Goal: Transaction & Acquisition: Purchase product/service

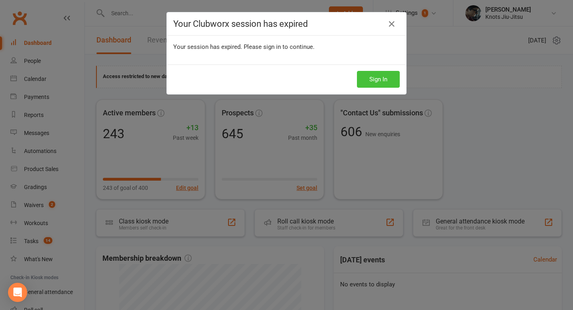
click at [380, 85] on button "Sign In" at bounding box center [378, 79] width 43 height 17
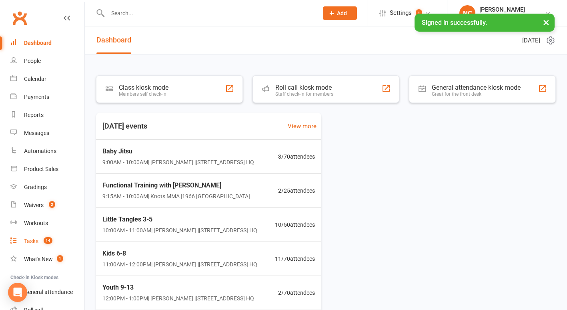
click at [50, 242] on span "14" at bounding box center [48, 240] width 9 height 7
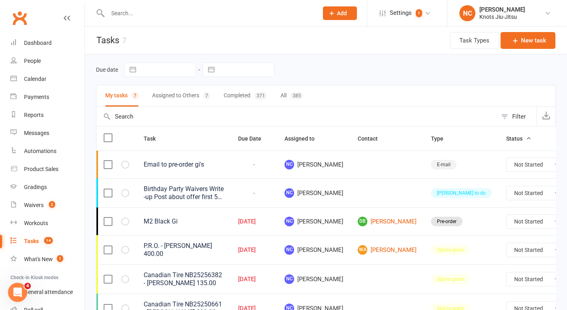
click at [301, 91] on button "All 385" at bounding box center [292, 95] width 22 height 21
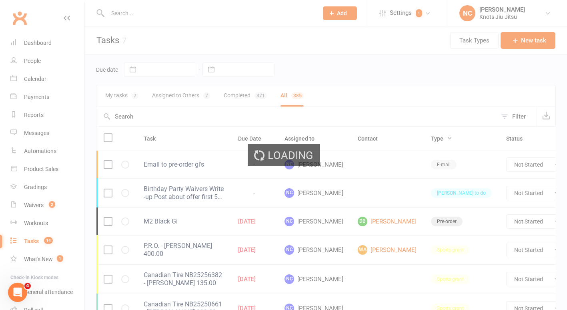
select select "finished"
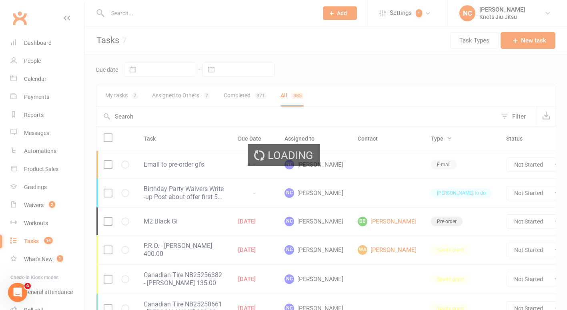
select select "finished"
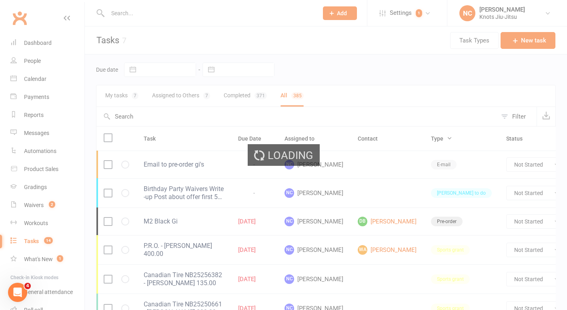
select select "finished"
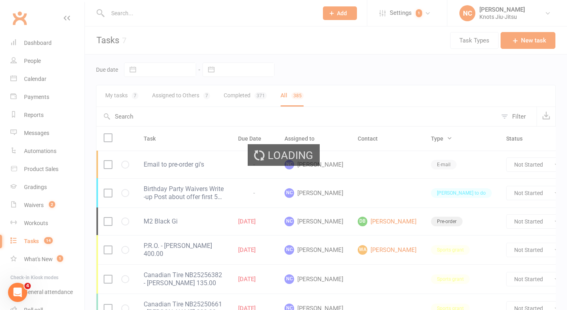
select select "finished"
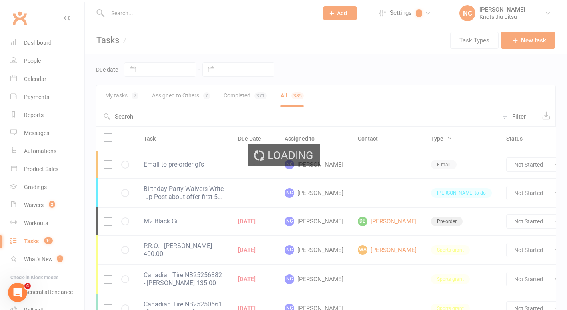
select select "finished"
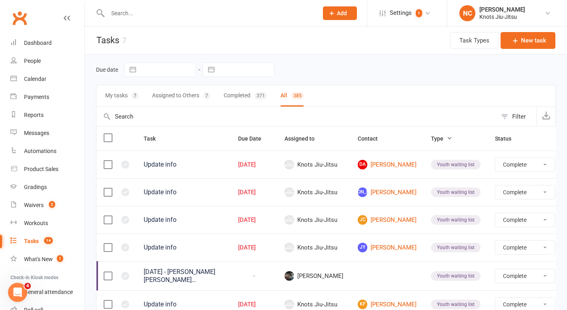
click at [518, 116] on div "Filter" at bounding box center [520, 117] width 14 height 10
select select "finished"
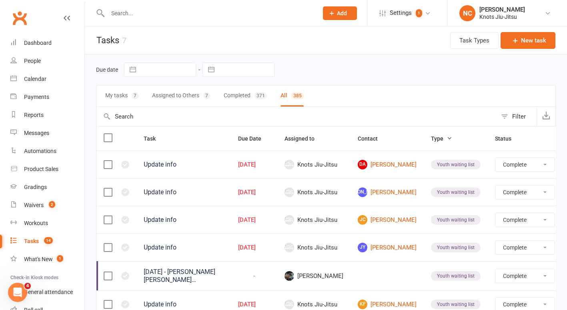
select select "finished"
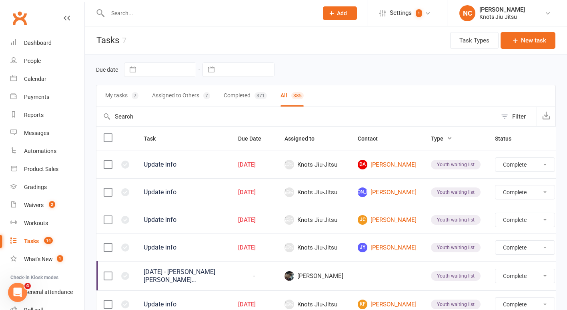
select select "finished"
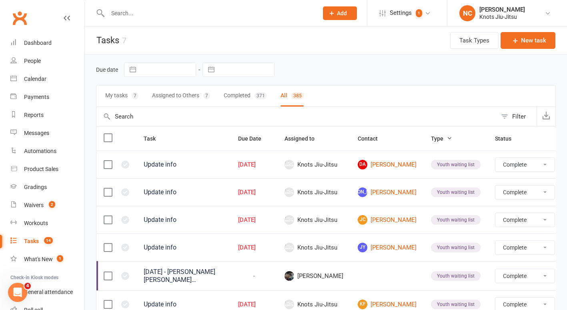
select select "finished"
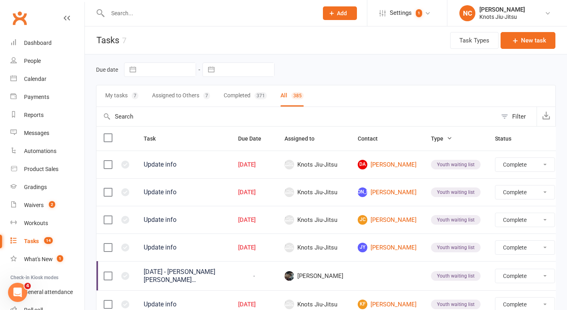
select select "finished"
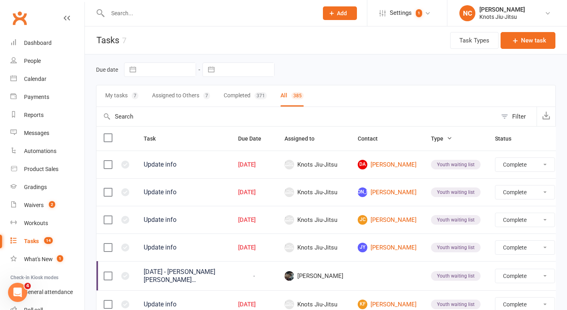
select select "finished"
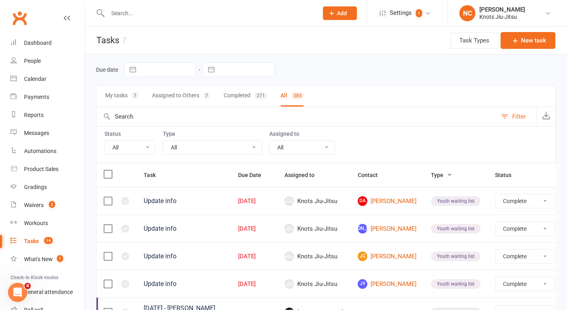
click at [185, 151] on select "All Birthday party Cleaning moncton E-mail Kids summer classes Kids waiting lis…" at bounding box center [212, 148] width 99 height 14
select select "35201"
click at [163, 141] on select "All Birthday party Cleaning moncton E-mail Kids summer classes Kids waiting lis…" at bounding box center [212, 148] width 99 height 14
select select "finished"
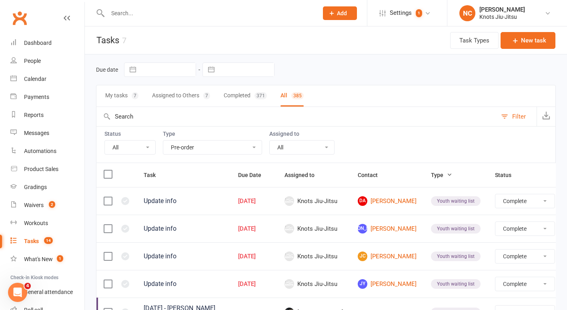
select select "finished"
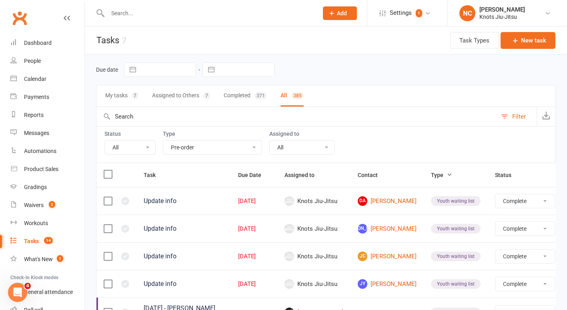
select select "finished"
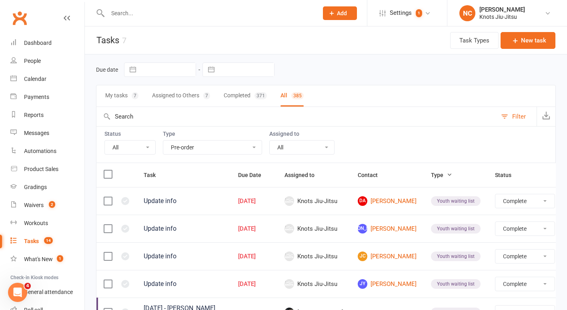
select select "finished"
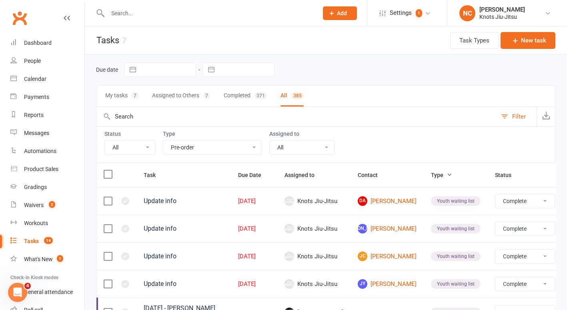
select select "finished"
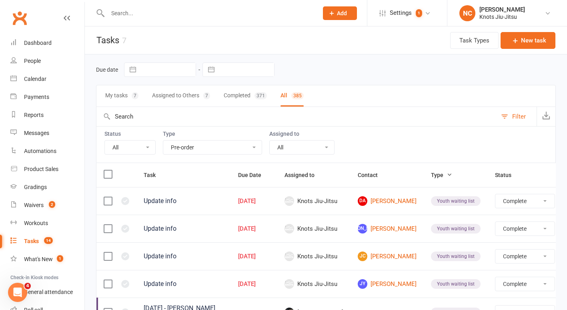
select select "finished"
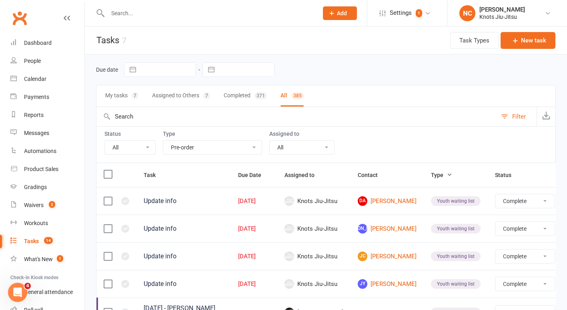
select select "finished"
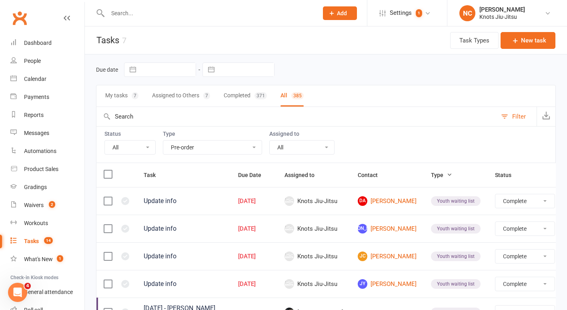
select select "finished"
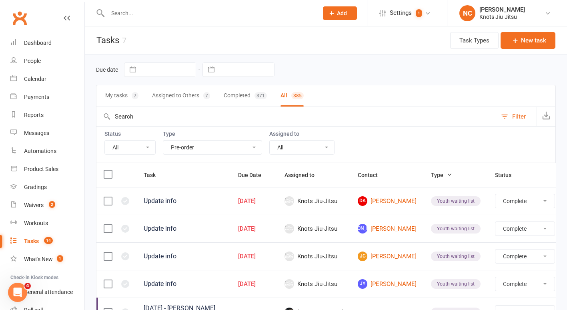
select select "finished"
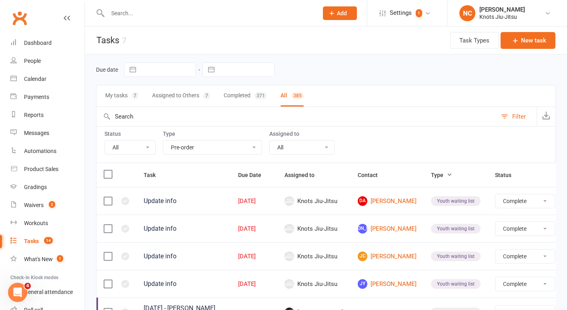
select select "finished"
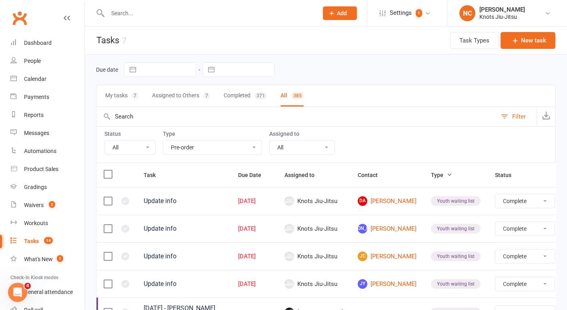
select select "finished"
select select "started"
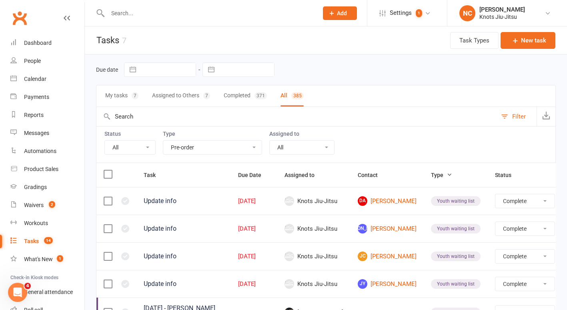
select select "started"
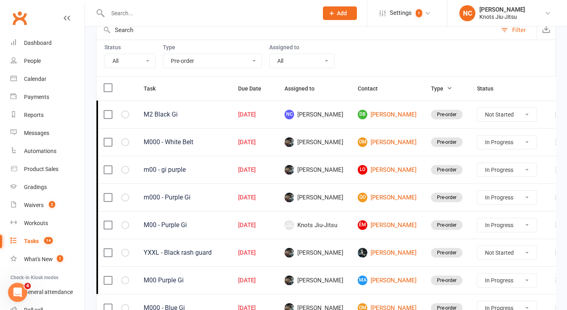
scroll to position [87, 0]
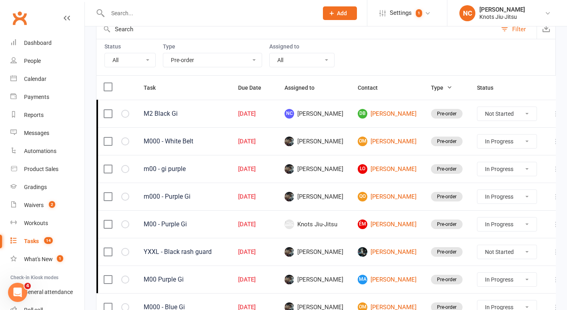
click at [519, 166] on select "Not Started In Progress Waiting Complete" at bounding box center [507, 169] width 59 height 14
click at [478, 162] on select "Not Started In Progress Waiting Complete" at bounding box center [507, 169] width 59 height 14
select select "started"
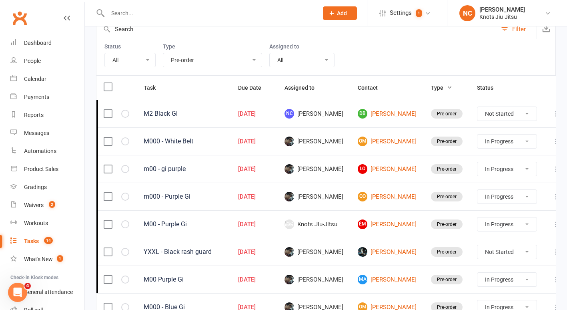
select select "started"
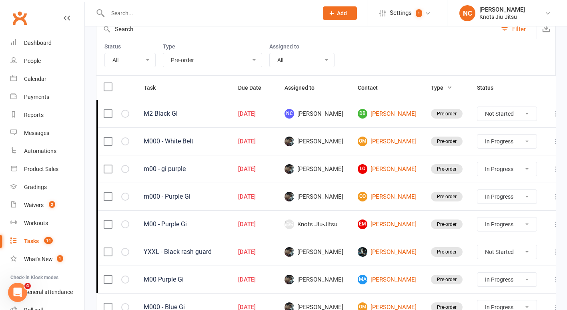
select select "waiting"
select select "started"
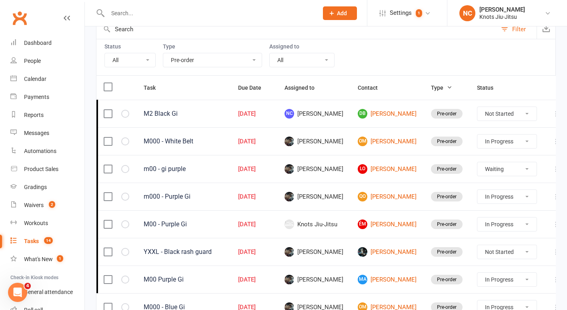
click at [491, 195] on select "Not Started In Progress Waiting Complete" at bounding box center [507, 197] width 59 height 14
click at [478, 190] on select "Not Started In Progress Waiting Complete" at bounding box center [507, 197] width 59 height 14
select select "started"
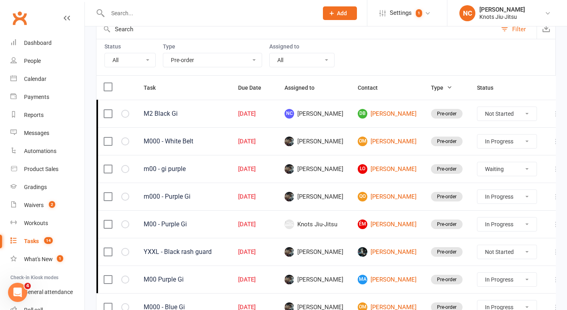
select select "started"
select select "waiting"
select select "started"
select select "waiting"
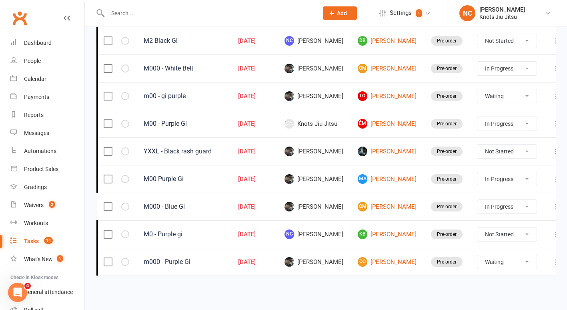
scroll to position [0, 0]
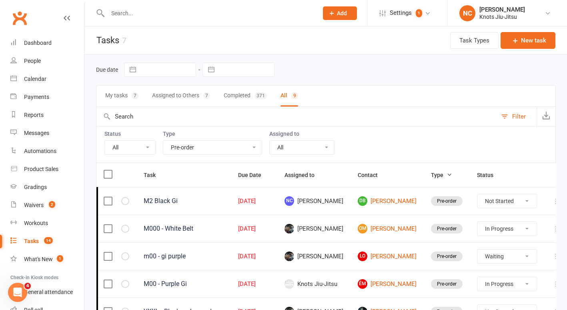
click at [324, 14] on button "Add" at bounding box center [340, 13] width 34 height 14
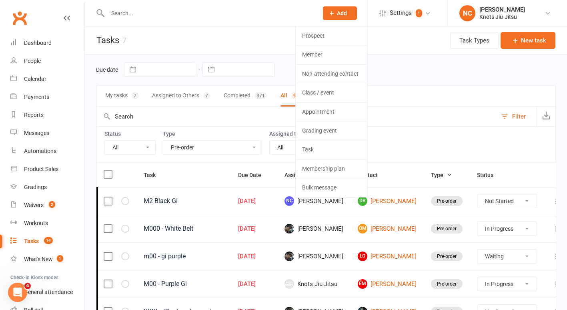
click at [214, 15] on input "text" at bounding box center [208, 13] width 207 height 11
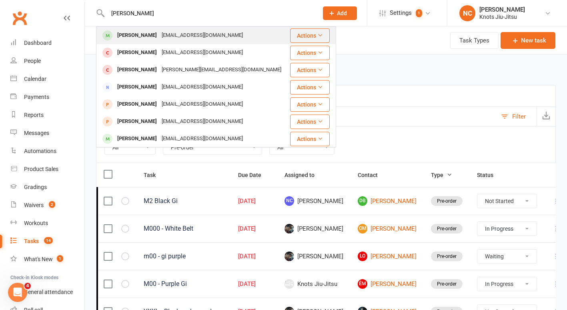
type input "shana"
click at [205, 36] on div "mkgoel.dt@gmail.com" at bounding box center [202, 36] width 86 height 12
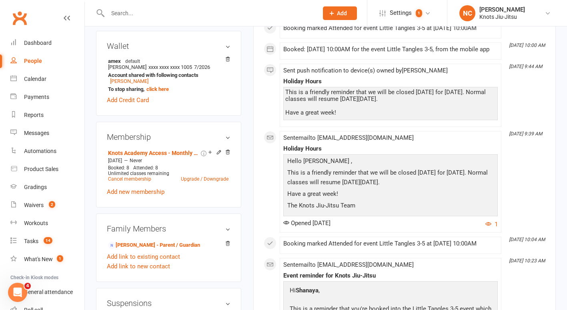
scroll to position [272, 0]
click at [34, 166] on div "Product Sales" at bounding box center [41, 169] width 34 height 6
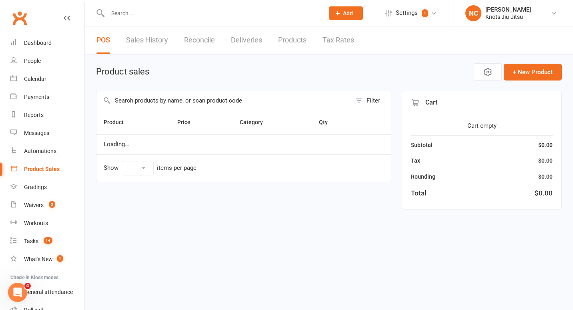
select select "100"
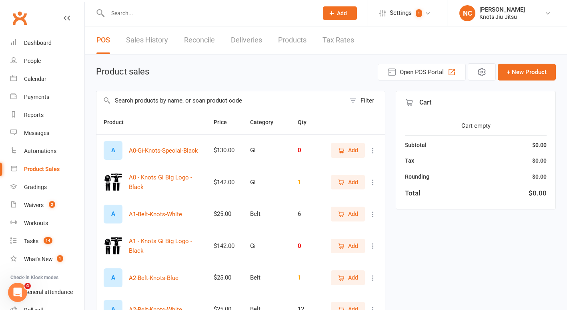
click at [192, 98] on input "text" at bounding box center [221, 100] width 249 height 18
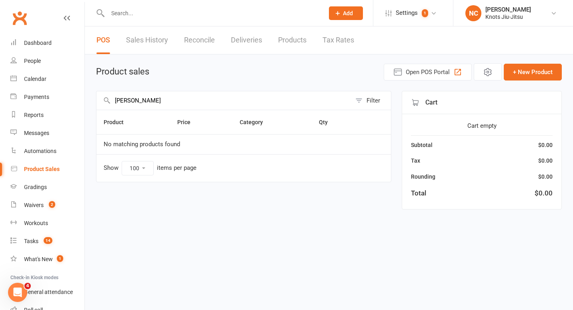
type input "olivia"
drag, startPoint x: 165, startPoint y: 96, endPoint x: 0, endPoint y: 92, distance: 164.6
click at [0, 92] on html "Prospect Member Non-attending contact Class / event Appointment Grading event T…" at bounding box center [286, 116] width 573 height 232
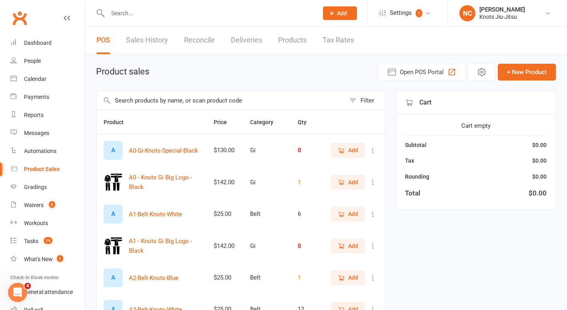
click at [290, 40] on link "Products" at bounding box center [292, 40] width 28 height 28
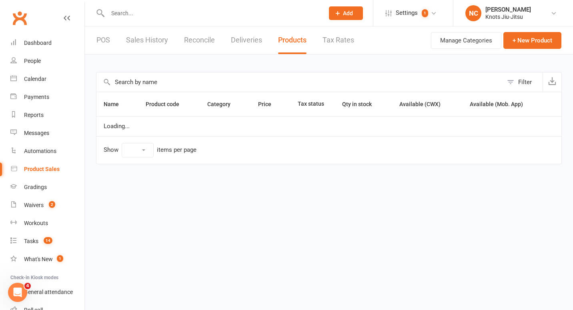
select select "100"
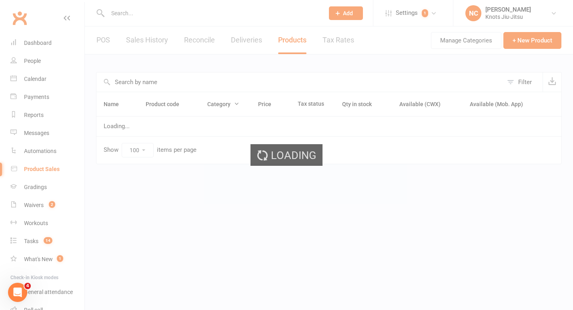
click at [257, 80] on div "Loading" at bounding box center [286, 155] width 573 height 310
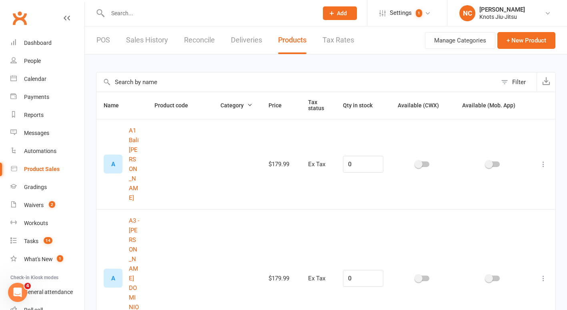
click at [257, 80] on input "text" at bounding box center [297, 81] width 401 height 19
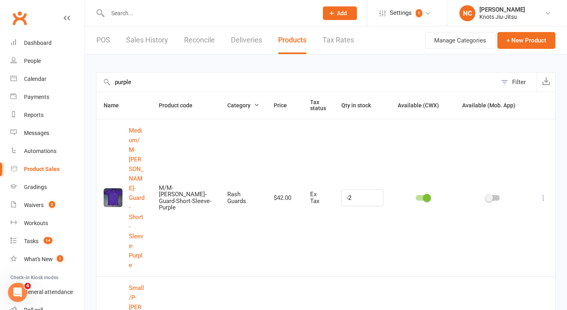
click at [249, 106] on span "Category" at bounding box center [243, 105] width 32 height 6
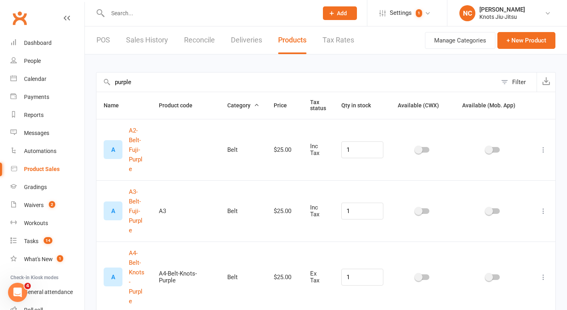
drag, startPoint x: 154, startPoint y: 81, endPoint x: 3, endPoint y: 55, distance: 153.3
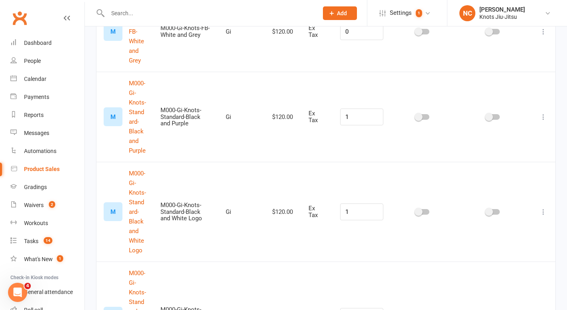
scroll to position [822, 0]
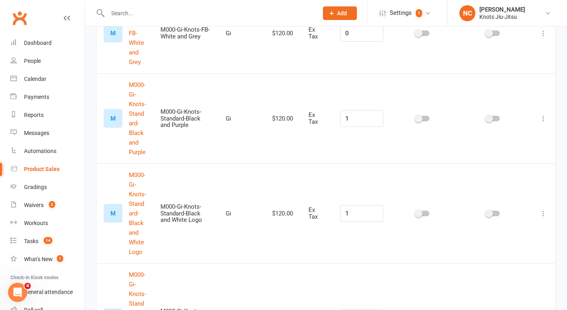
type input "m000"
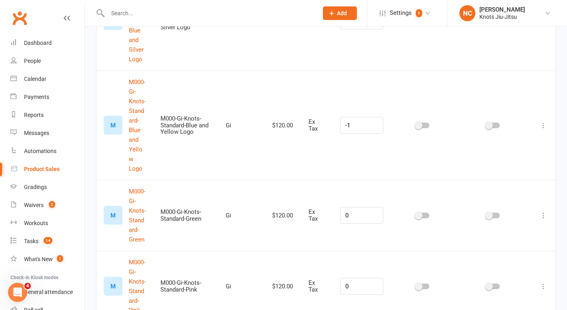
scroll to position [1360, 0]
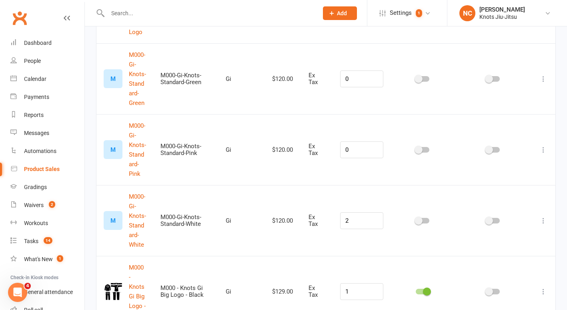
click at [543, 288] on icon at bounding box center [544, 292] width 8 height 8
click at [520, 261] on link "Duplicate product" at bounding box center [502, 260] width 79 height 16
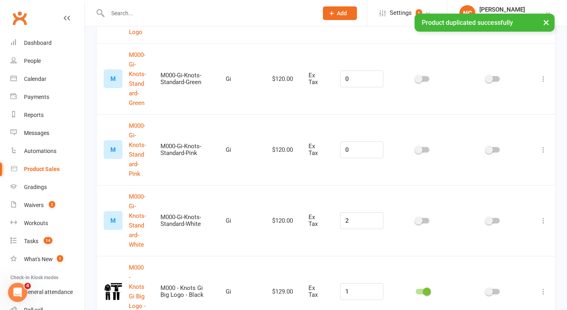
scroll to position [1431, 0]
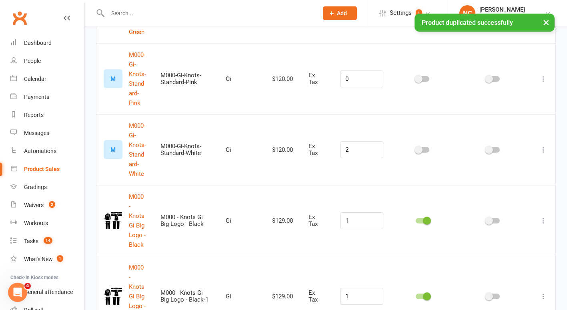
click at [545, 292] on icon at bounding box center [544, 296] width 8 height 8
click at [523, 237] on link "Edit product" at bounding box center [502, 239] width 79 height 16
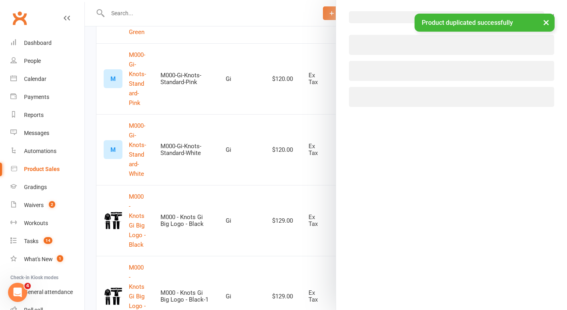
select select "2035"
select select "1002"
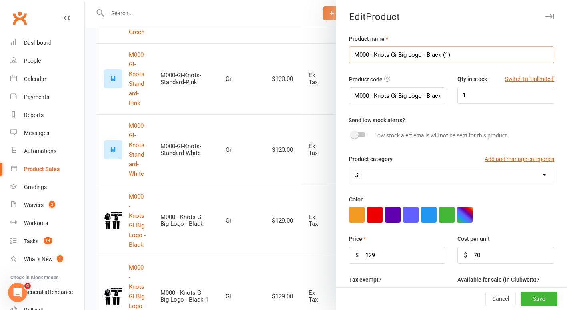
drag, startPoint x: 396, startPoint y: 55, endPoint x: 417, endPoint y: 60, distance: 20.9
click at [417, 60] on input "M000 - Knots Gi Big Logo - Black (1)" at bounding box center [451, 54] width 205 height 17
click at [417, 60] on input "M000 - Knots Gi In - Black (1)" at bounding box center [451, 54] width 205 height 17
drag, startPoint x: 425, startPoint y: 52, endPoint x: 467, endPoint y: 54, distance: 42.5
click at [467, 54] on input "M000 - Knots Gi Inversion - Black (1)" at bounding box center [451, 54] width 205 height 17
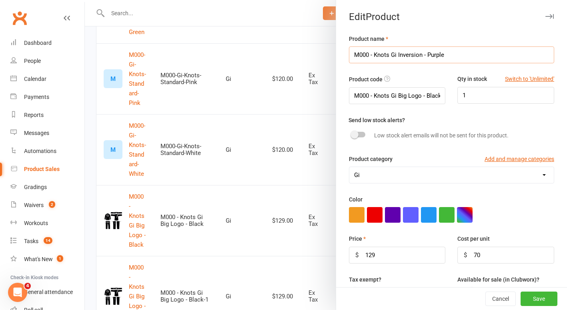
drag, startPoint x: 449, startPoint y: 56, endPoint x: 272, endPoint y: 66, distance: 177.6
click at [85, 0] on react-component "Edit Product Product name M000 - Knots Gi Inversion - Purple Product code M000 …" at bounding box center [85, 0] width 0 height 0
type input "M000 - Knots Gi Inversion - Purple"
click at [368, 100] on input "M000 - Knots Gi Big Logo - Black-1" at bounding box center [397, 95] width 97 height 17
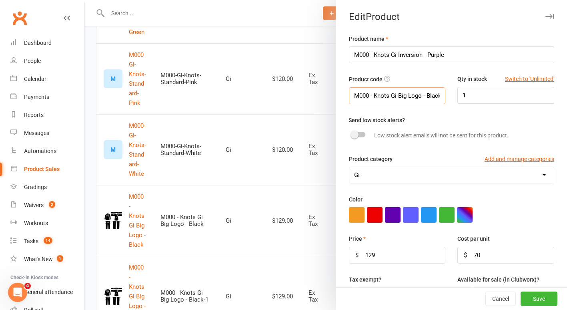
click at [368, 100] on input "M000 - Knots Gi Big Logo - Black-1" at bounding box center [397, 95] width 97 height 17
paste input "Inversion - Purple"
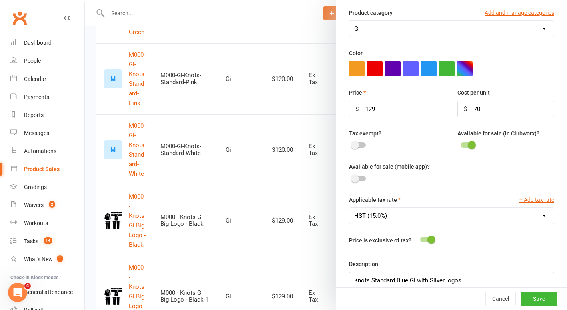
scroll to position [169, 0]
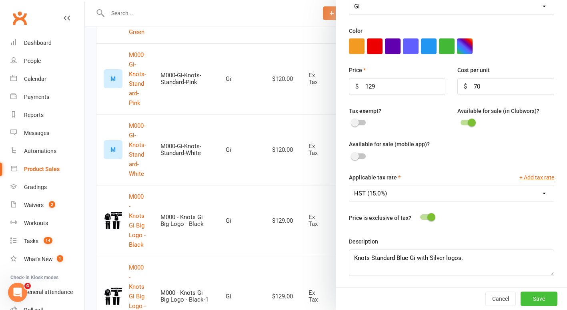
type input "M000 - Knots Gi Inversion - Purple"
click at [541, 300] on button "Save" at bounding box center [539, 299] width 37 height 14
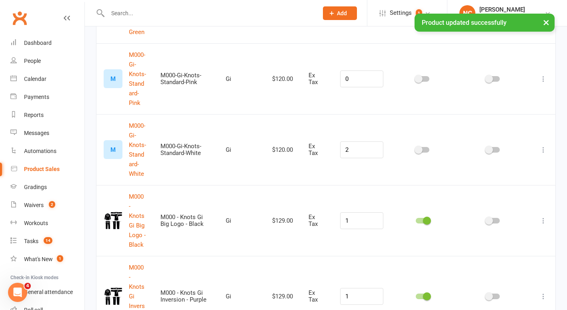
click at [544, 292] on icon at bounding box center [544, 296] width 8 height 8
click at [509, 238] on link "Edit product" at bounding box center [502, 239] width 79 height 16
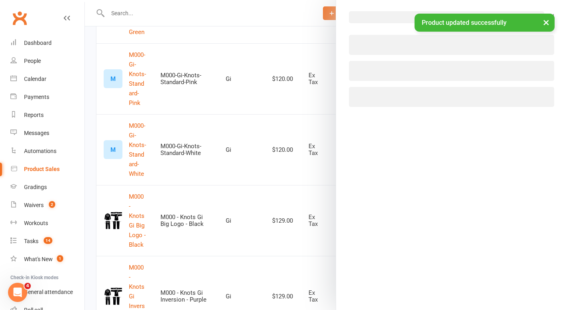
select select "2035"
select select "1002"
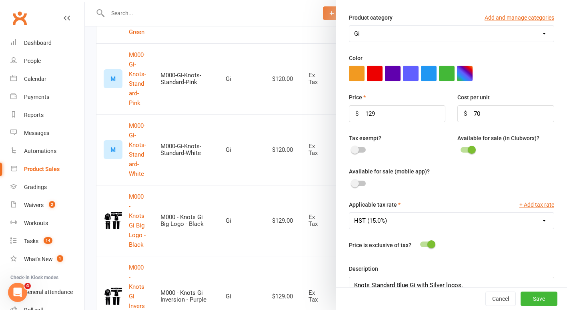
scroll to position [169, 0]
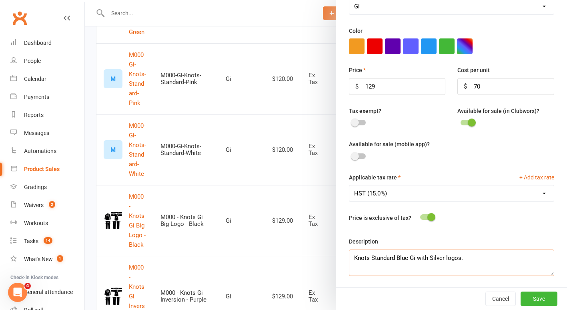
drag, startPoint x: 484, startPoint y: 258, endPoint x: 393, endPoint y: 261, distance: 90.5
click at [393, 261] on textarea "Knots Standard Blue Gi with Silver logos." at bounding box center [451, 262] width 205 height 26
type textarea "Knots Inversion"
click at [531, 305] on button "Save" at bounding box center [539, 299] width 37 height 14
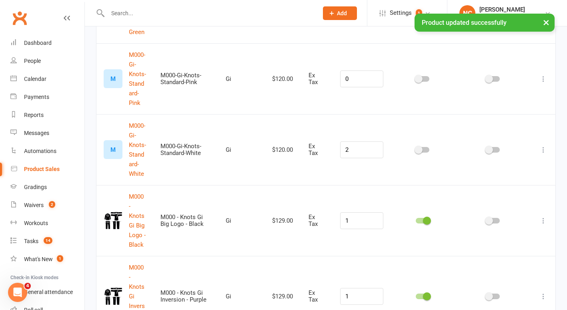
click at [430, 217] on span at bounding box center [427, 221] width 8 height 8
click at [416, 219] on input "checkbox" at bounding box center [416, 219] width 0 height 0
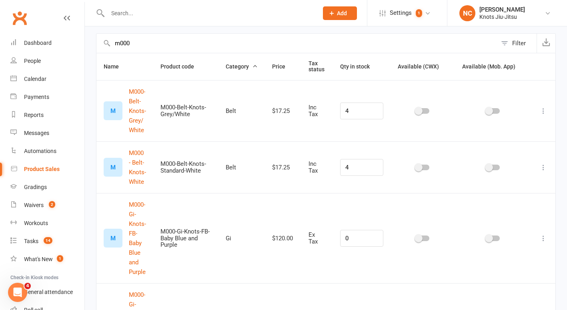
scroll to position [0, 0]
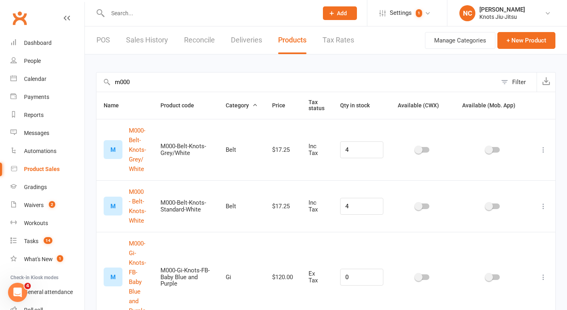
click at [205, 75] on input "m000" at bounding box center [297, 81] width 401 height 19
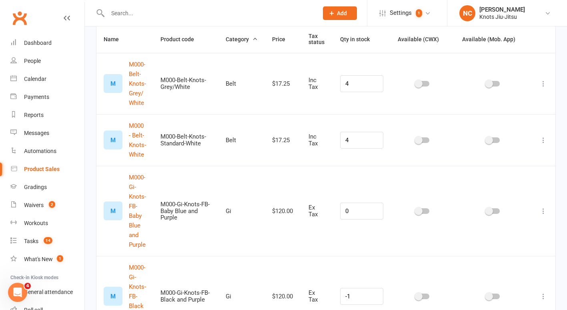
scroll to position [66, 0]
click at [429, 136] on div at bounding box center [423, 140] width 50 height 8
click at [425, 140] on div at bounding box center [423, 140] width 14 height 6
click at [416, 139] on input "checkbox" at bounding box center [416, 139] width 0 height 0
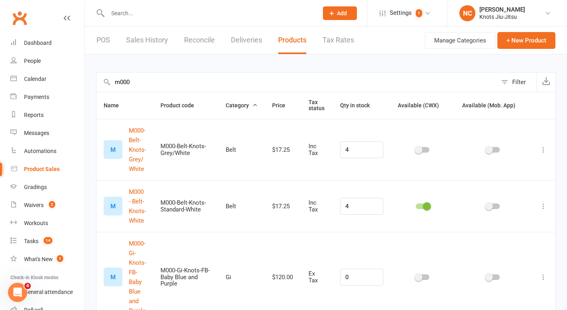
click at [110, 46] on link "POS" at bounding box center [104, 40] width 14 height 28
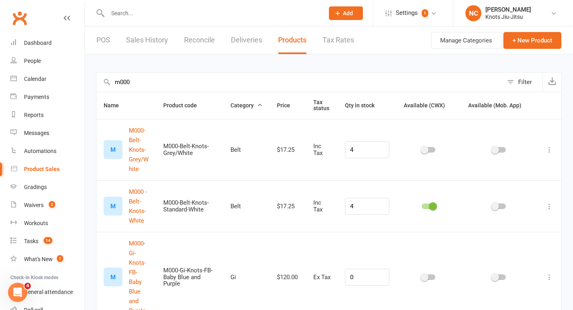
select select "100"
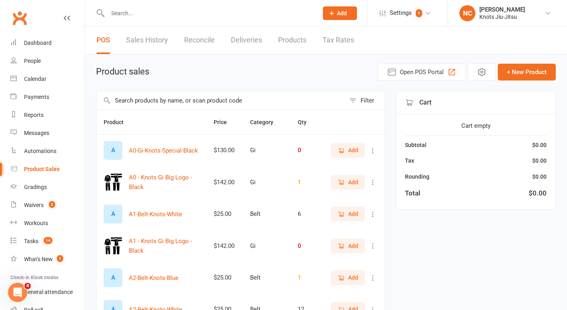
click at [312, 99] on input "text" at bounding box center [221, 100] width 249 height 18
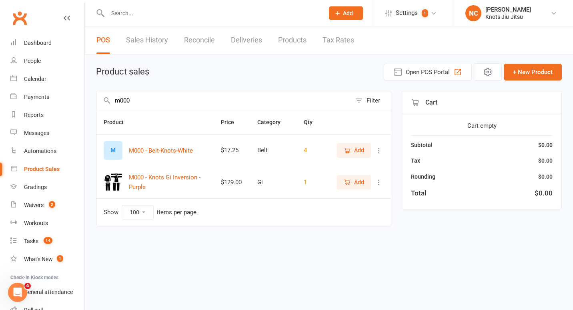
type input "m000"
click at [360, 147] on span "Add" at bounding box center [359, 150] width 10 height 9
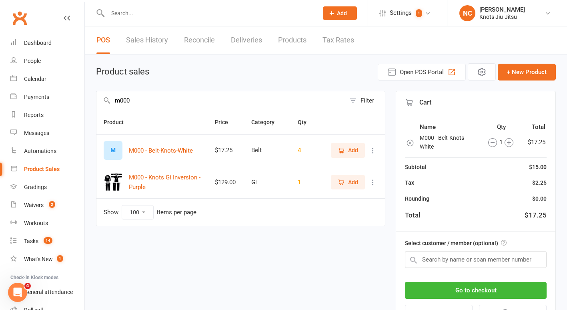
click at [354, 180] on span "Add" at bounding box center [353, 182] width 10 height 9
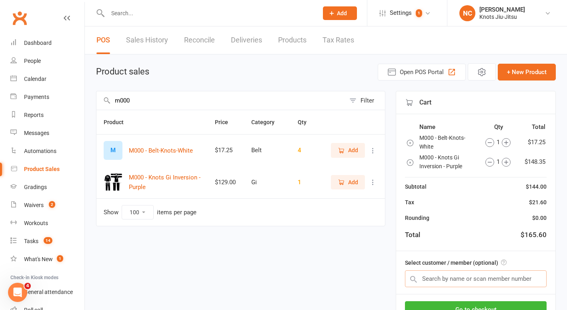
click at [494, 283] on input "text" at bounding box center [476, 278] width 142 height 17
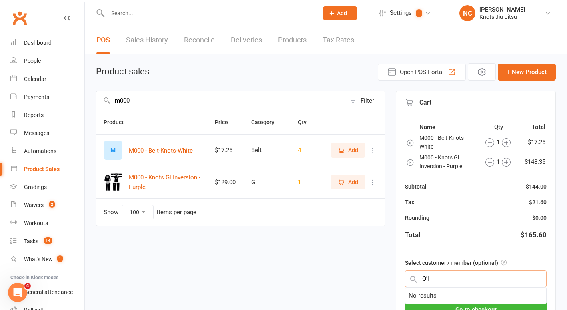
scroll to position [62, 0]
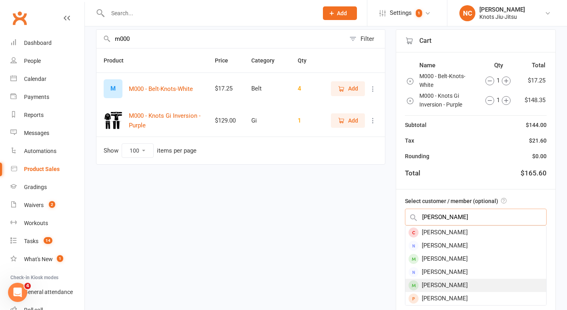
type input "O'leary"
click at [468, 284] on div "[PERSON_NAME]" at bounding box center [476, 285] width 141 height 13
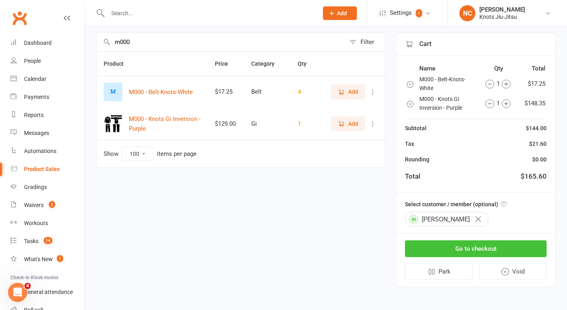
click at [445, 248] on button "Go to checkout" at bounding box center [476, 248] width 142 height 17
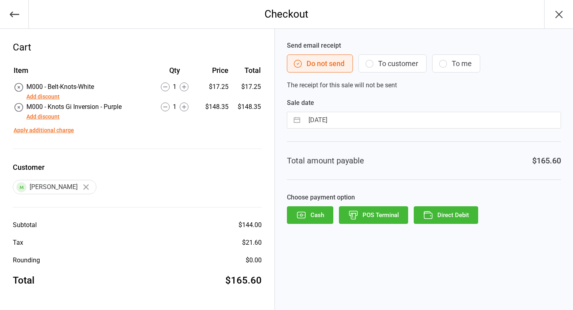
click at [391, 57] on button "To customer" at bounding box center [393, 63] width 68 height 18
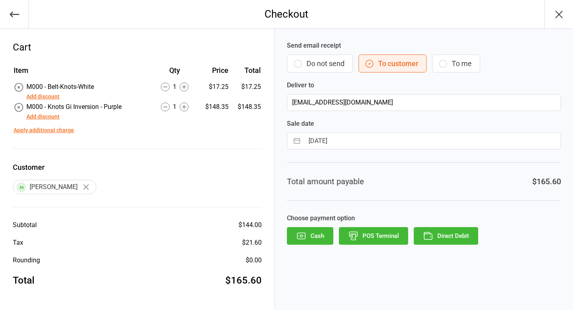
click at [454, 237] on button "Direct Debit" at bounding box center [446, 236] width 64 height 18
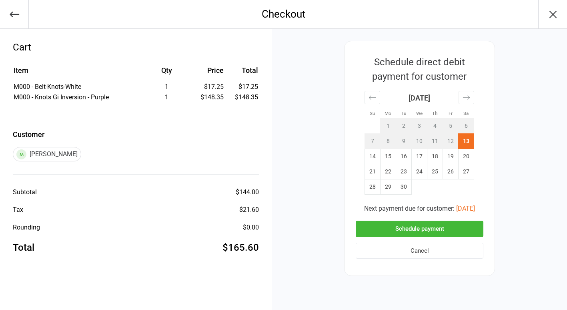
click at [416, 229] on button "Schedule payment" at bounding box center [420, 229] width 128 height 16
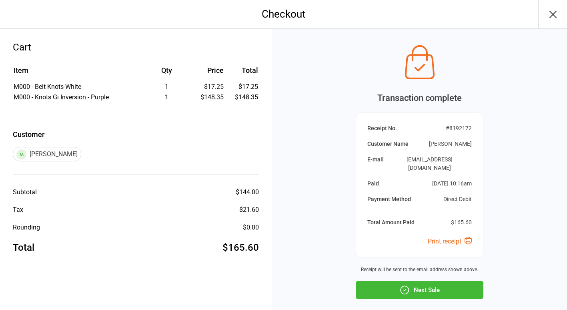
click at [418, 281] on button "Next Sale" at bounding box center [420, 290] width 128 height 18
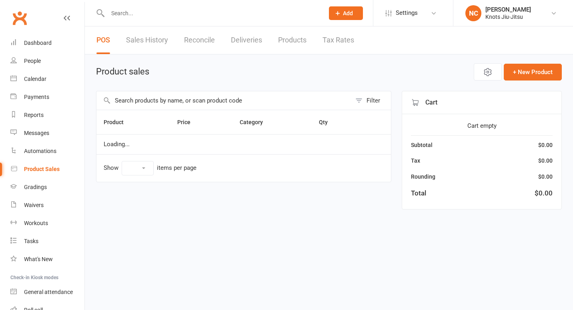
select select "100"
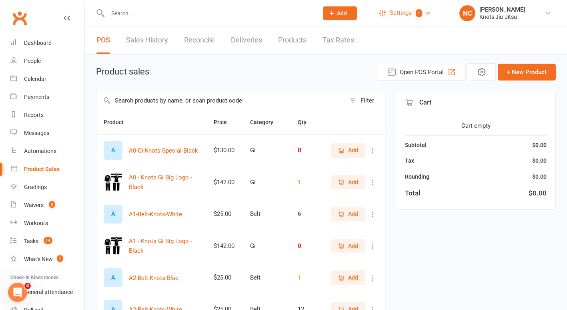
click at [422, 9] on link "Settings 1" at bounding box center [408, 13] width 56 height 18
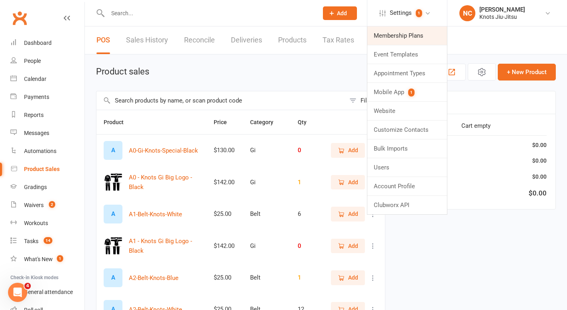
click at [386, 40] on link "Membership Plans" at bounding box center [408, 35] width 80 height 18
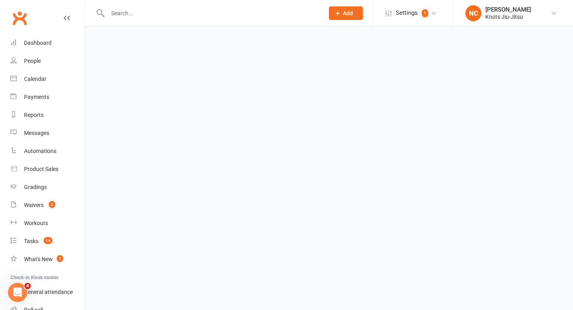
select select "100"
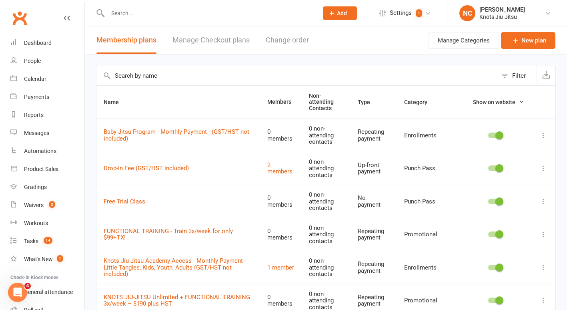
click at [158, 75] on input "text" at bounding box center [297, 75] width 401 height 19
click at [165, 165] on link "Drop-in Fee (GST/HST included)" at bounding box center [146, 168] width 85 height 7
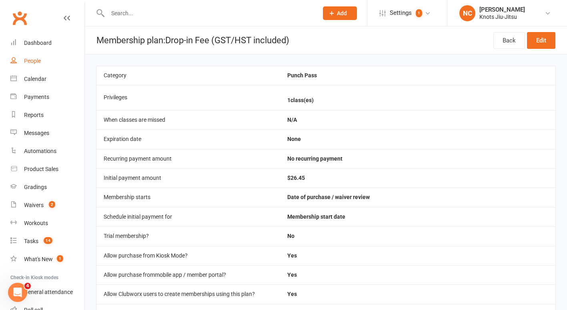
click at [44, 69] on link "People" at bounding box center [47, 61] width 74 height 18
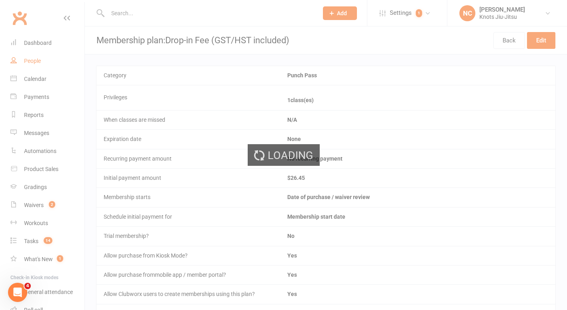
select select "100"
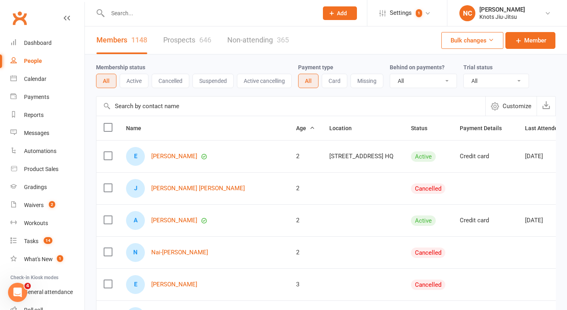
click at [174, 62] on div "Membership status All Active Cancelled Suspended Active cancelling" at bounding box center [197, 75] width 202 height 26
click at [41, 241] on count-badge "14" at bounding box center [46, 241] width 13 height 6
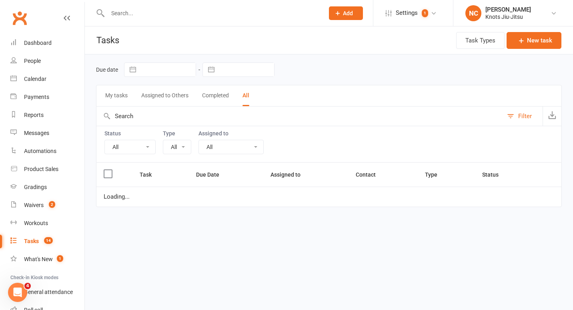
select select "35201"
select select "started"
select select "waiting"
select select "started"
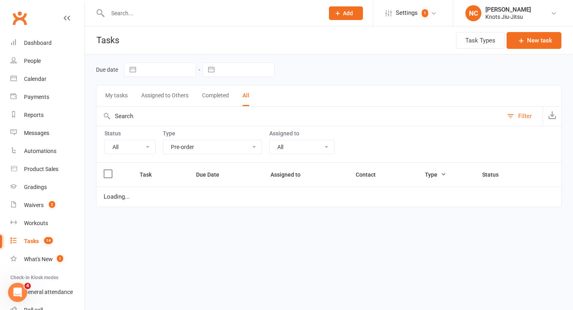
select select "started"
select select "waiting"
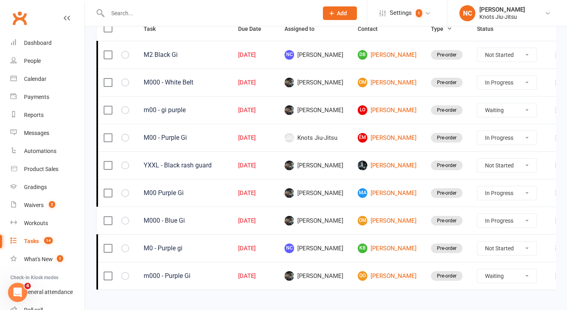
scroll to position [147, 0]
